Goal: Transaction & Acquisition: Purchase product/service

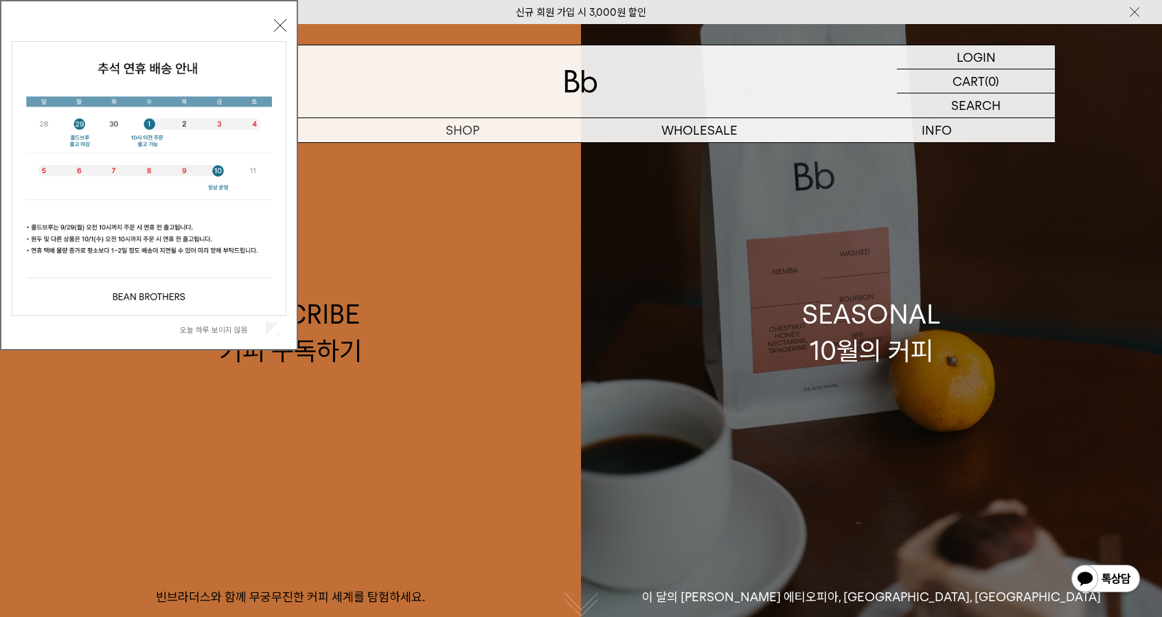
click at [837, 337] on div "SEASONAL 10월의 커피" at bounding box center [871, 332] width 139 height 73
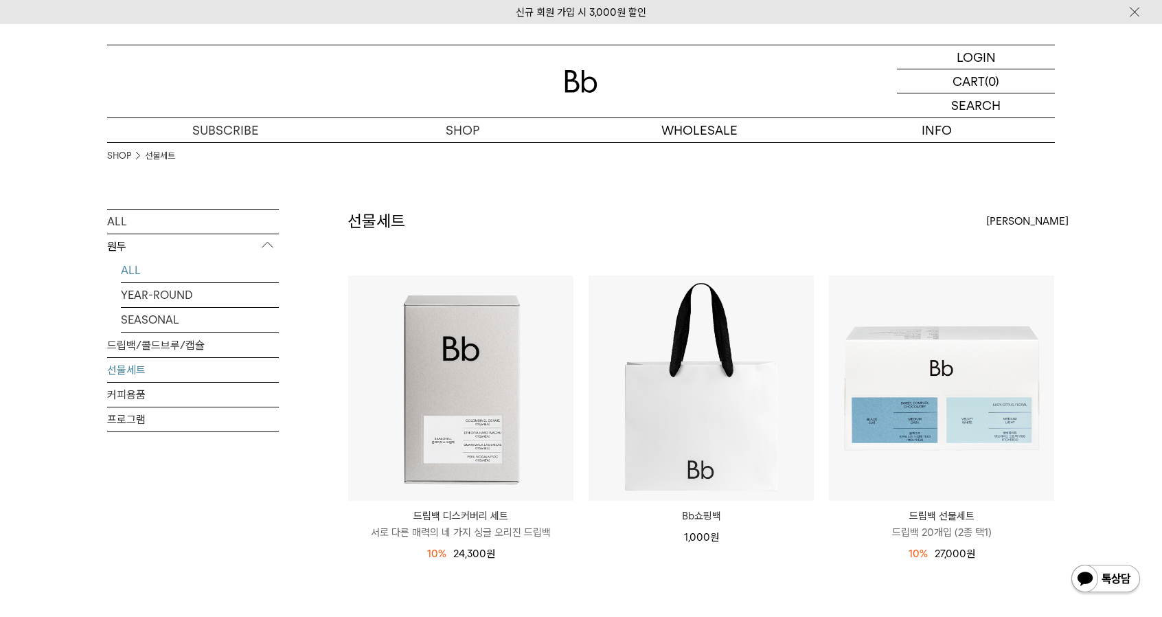
click at [132, 273] on link "ALL" at bounding box center [200, 270] width 158 height 24
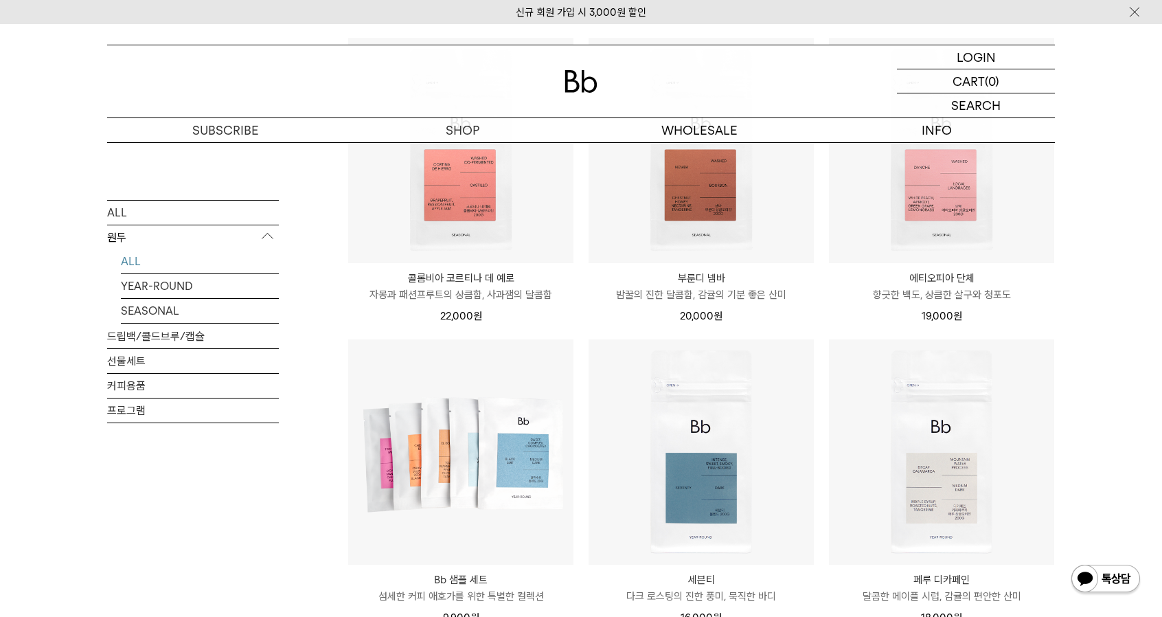
scroll to position [512, 0]
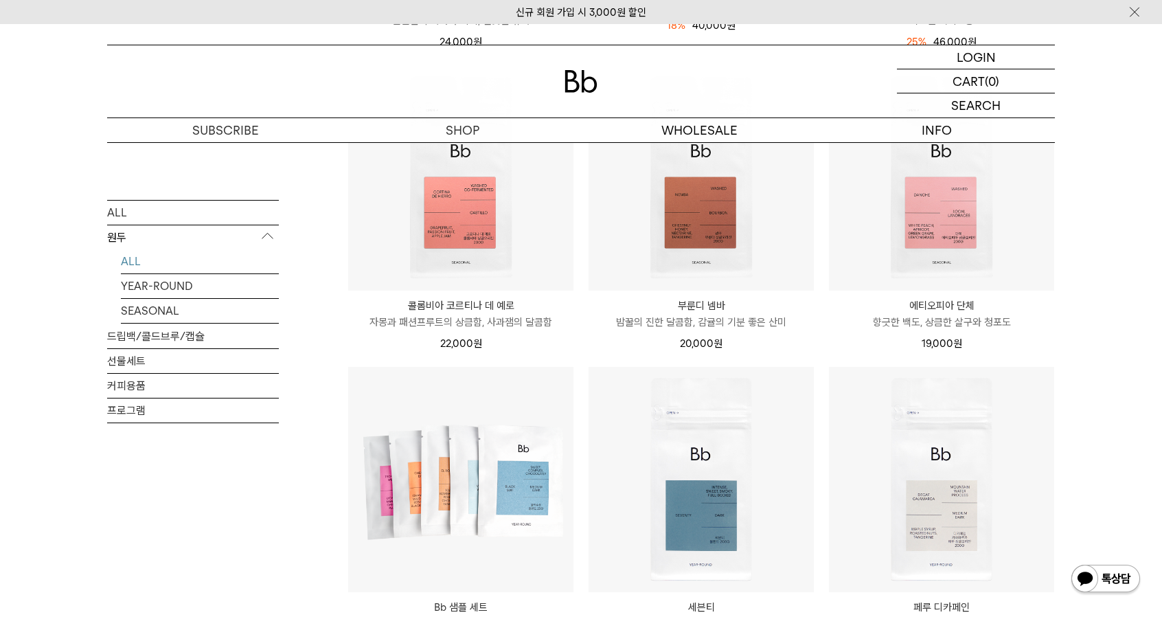
click at [585, 311] on li "부룬디 넴바 BURUNDI NEMBA 밤꿀의 진한 달콤함, 감귤의 기분 좋은 산미 20,000 원" at bounding box center [701, 216] width 240 height 302
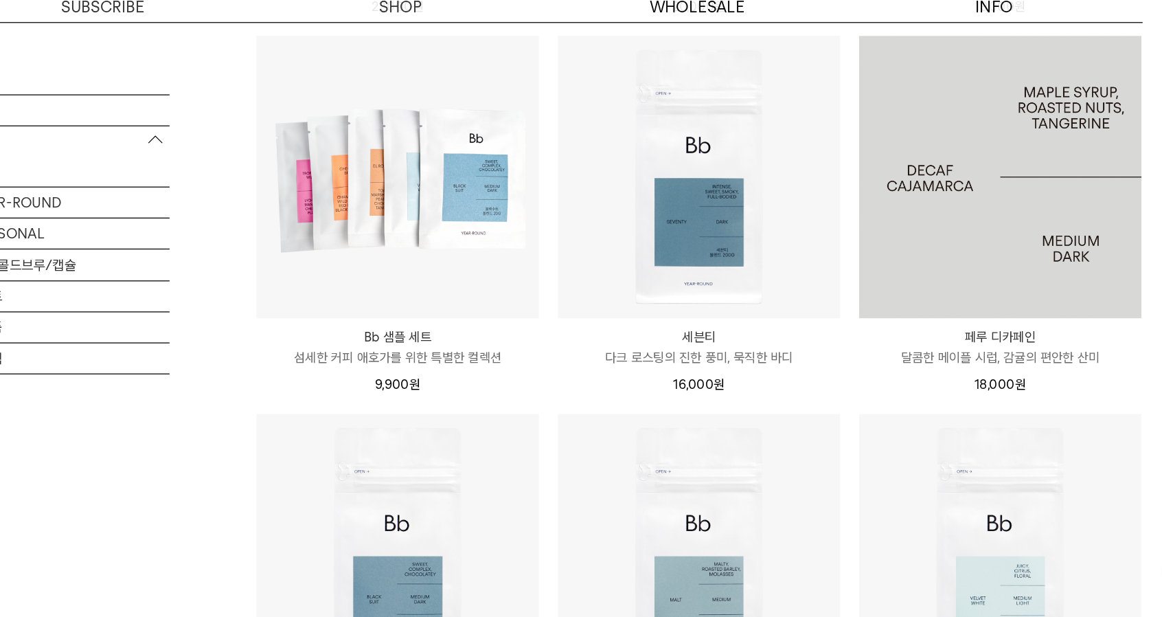
scroll to position [507, 0]
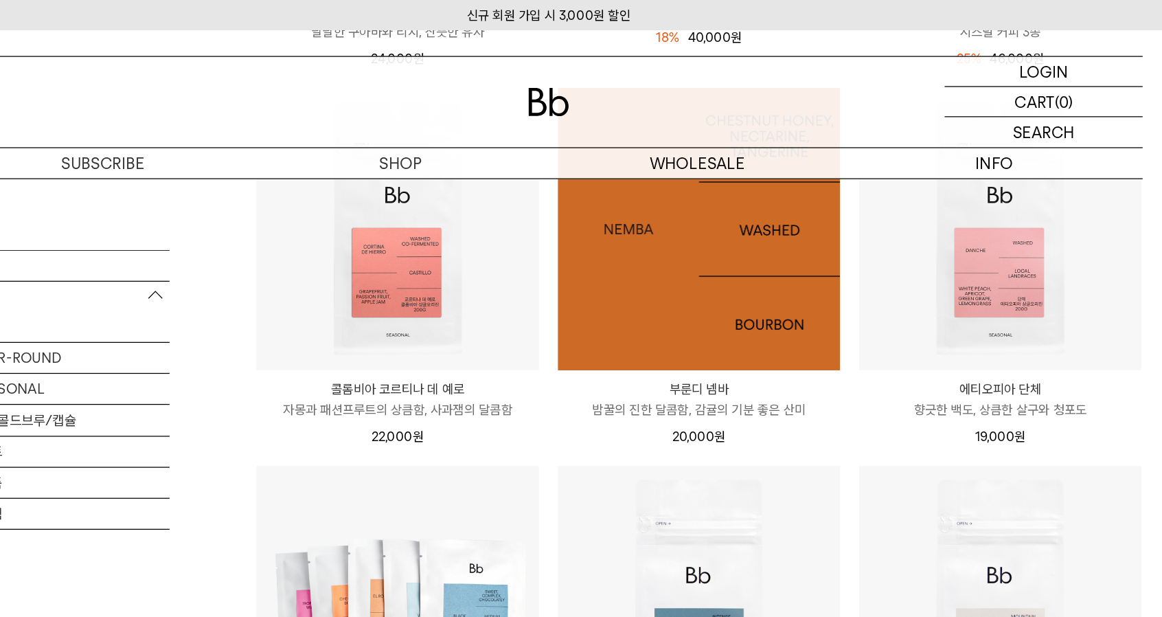
click at [730, 188] on img at bounding box center [701, 182] width 225 height 225
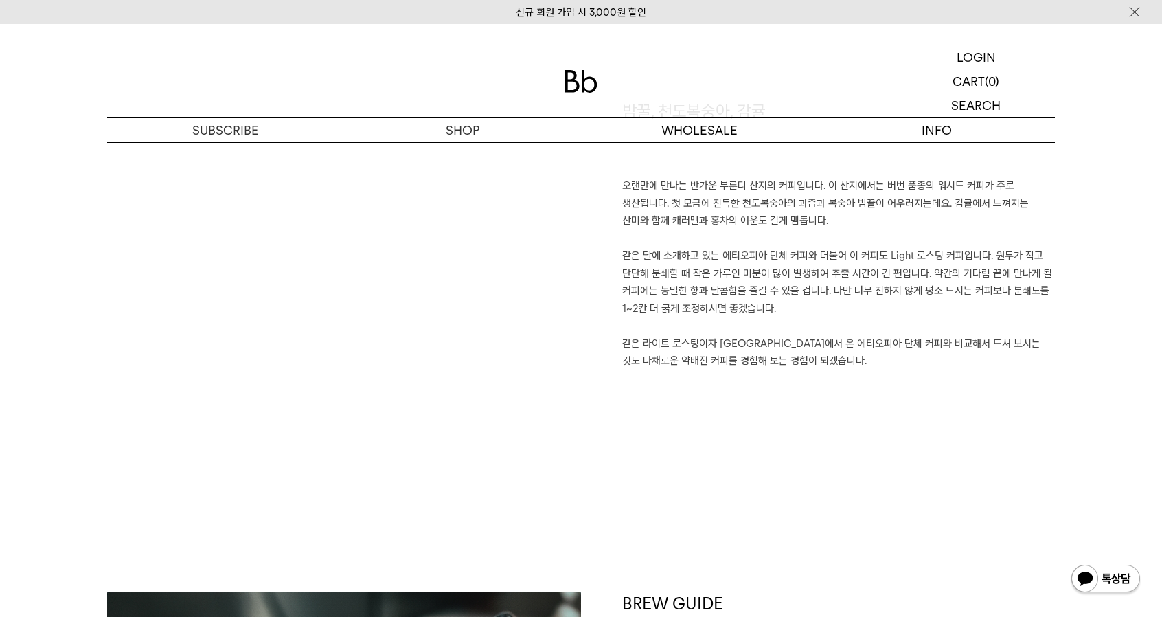
scroll to position [1024, 0]
